Goal: Information Seeking & Learning: Learn about a topic

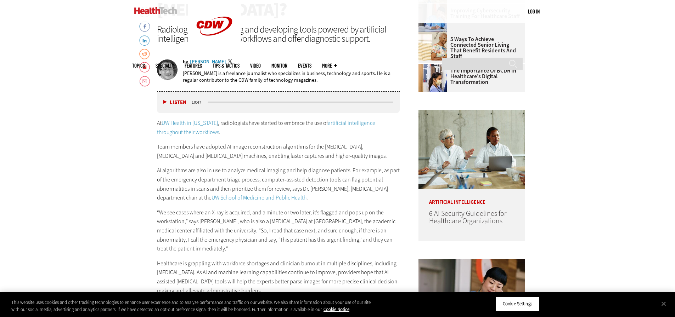
scroll to position [354, 0]
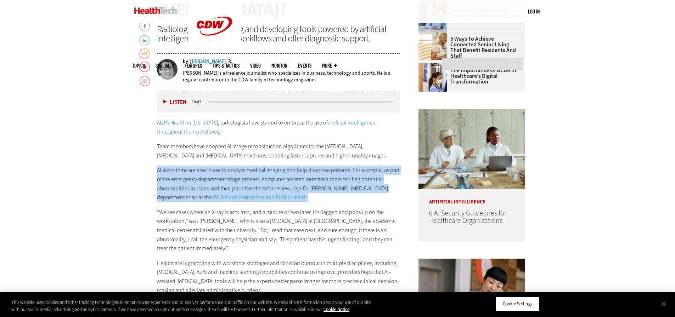
drag, startPoint x: 282, startPoint y: 199, endPoint x: 156, endPoint y: 169, distance: 129.3
copy p "AI algorithms are also in use to analyze medical imaging and help diagnose pati…"
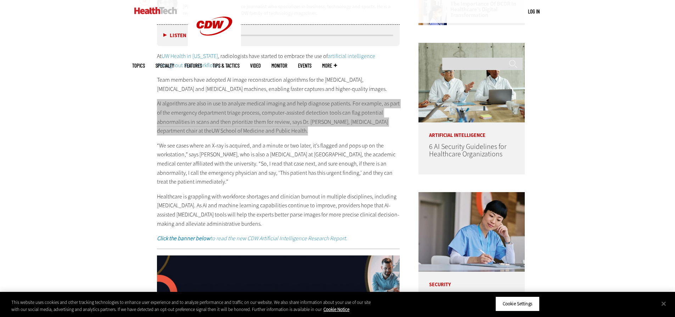
scroll to position [425, 0]
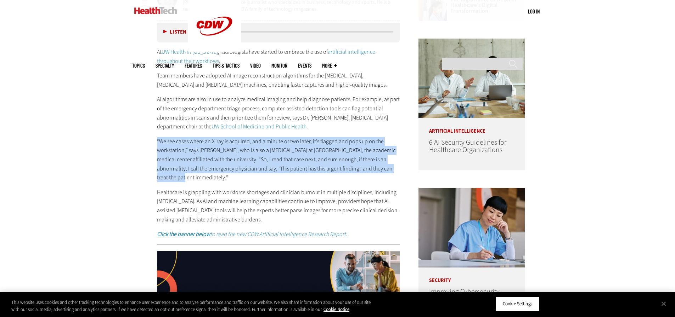
drag, startPoint x: 190, startPoint y: 177, endPoint x: 154, endPoint y: 138, distance: 52.9
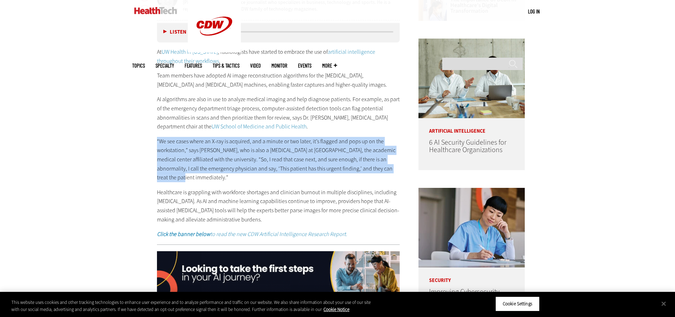
copy p "“We see cases where an X-ray is acquired, and a minute or two later, it’s flagg…"
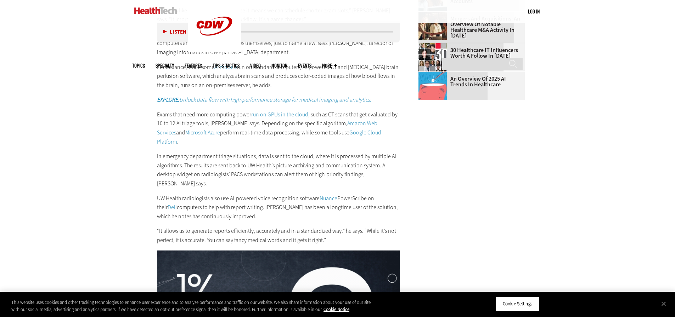
scroll to position [921, 0]
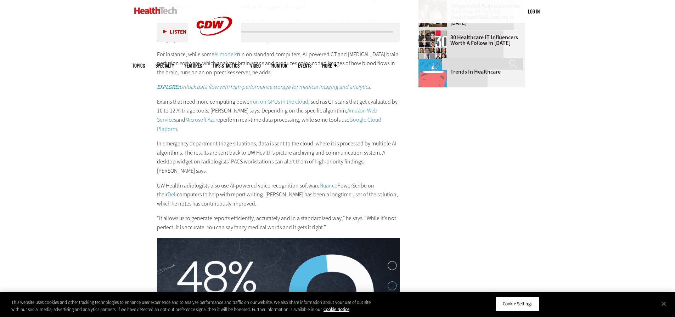
click at [390, 150] on p "In emergency department triage situations, data is sent to the cloud, where it …" at bounding box center [278, 157] width 243 height 36
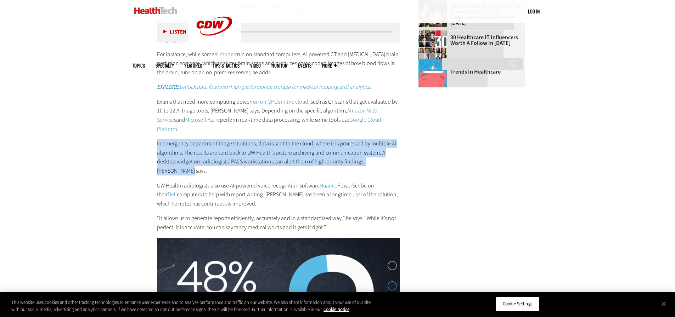
drag, startPoint x: 392, startPoint y: 153, endPoint x: 147, endPoint y: 136, distance: 246.0
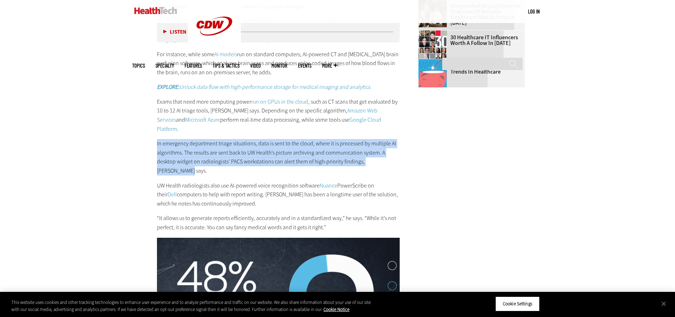
copy p "In emergency department triage situations, data is sent to the cloud, where it …"
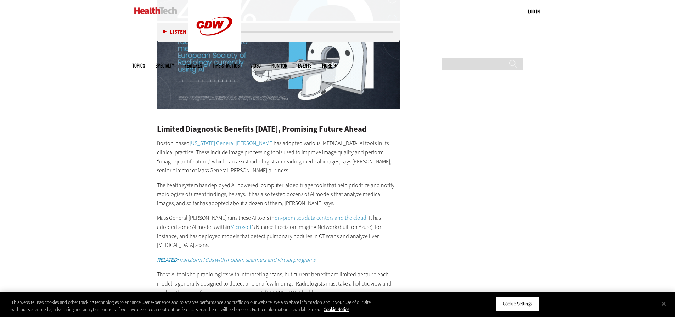
scroll to position [1204, 0]
